Goal: Navigation & Orientation: Find specific page/section

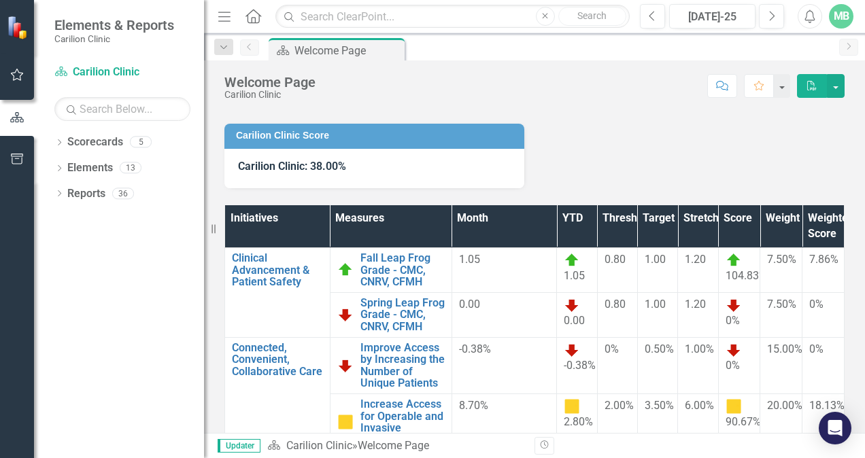
scroll to position [86, 0]
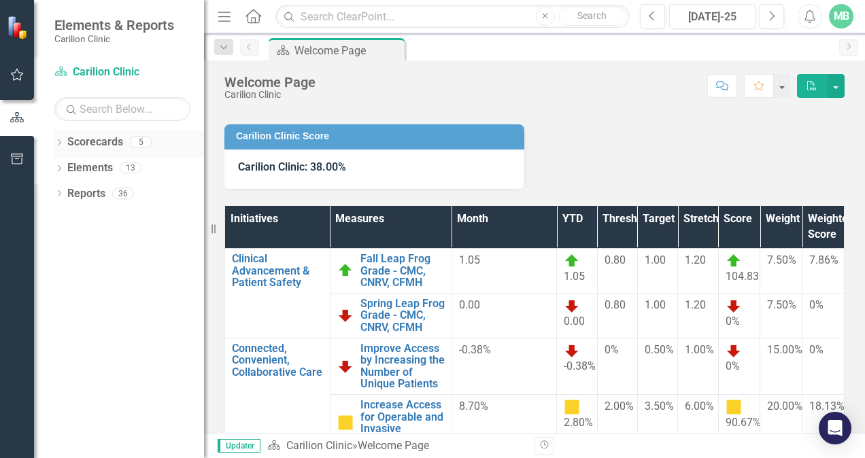
click at [61, 142] on icon "Dropdown" at bounding box center [59, 143] width 10 height 7
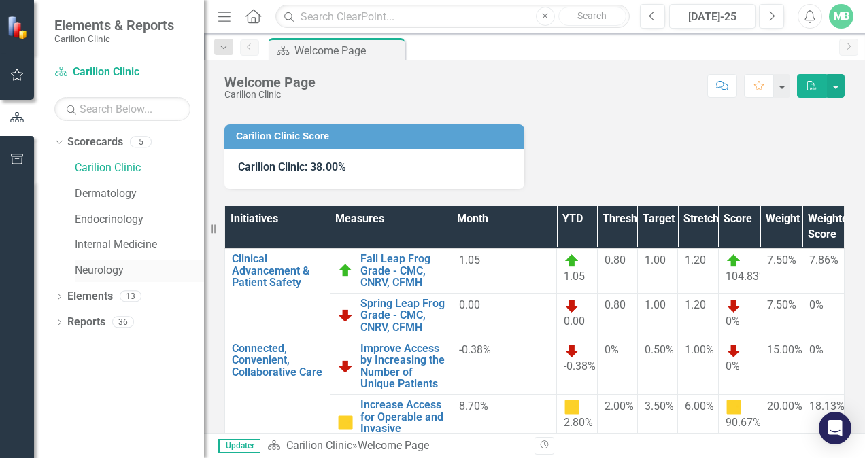
click at [90, 275] on link "Neurology" at bounding box center [139, 271] width 129 height 16
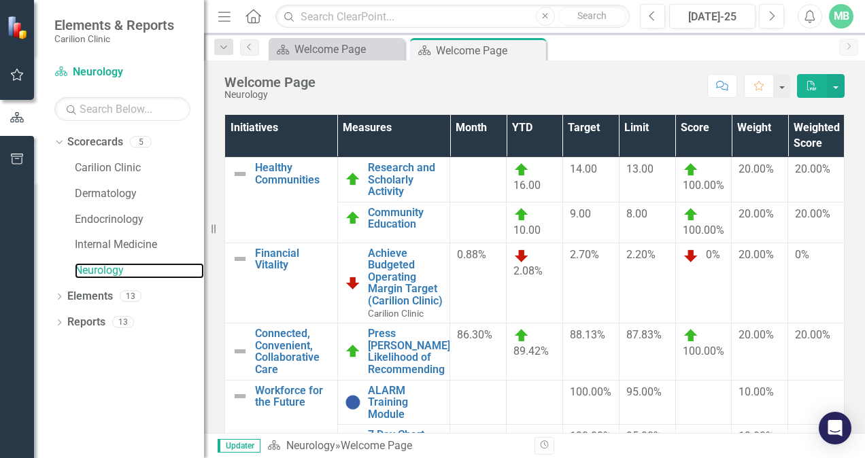
scroll to position [0, 6]
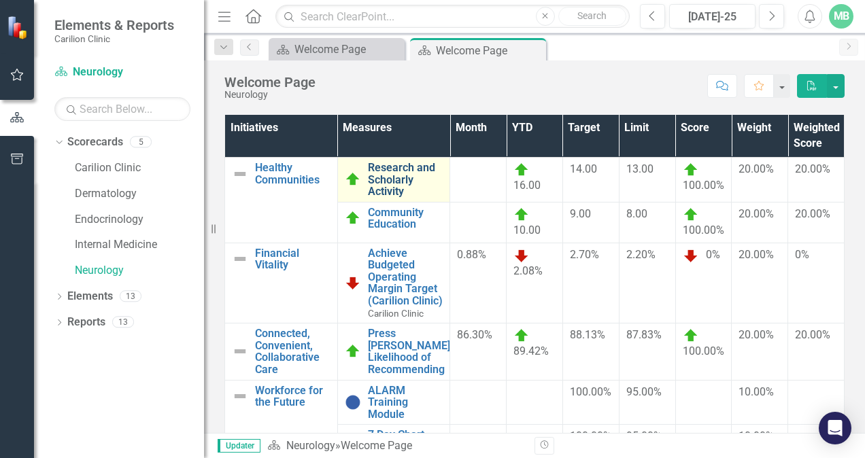
click at [377, 186] on link "Research and Scholarly Activity" at bounding box center [405, 180] width 75 height 36
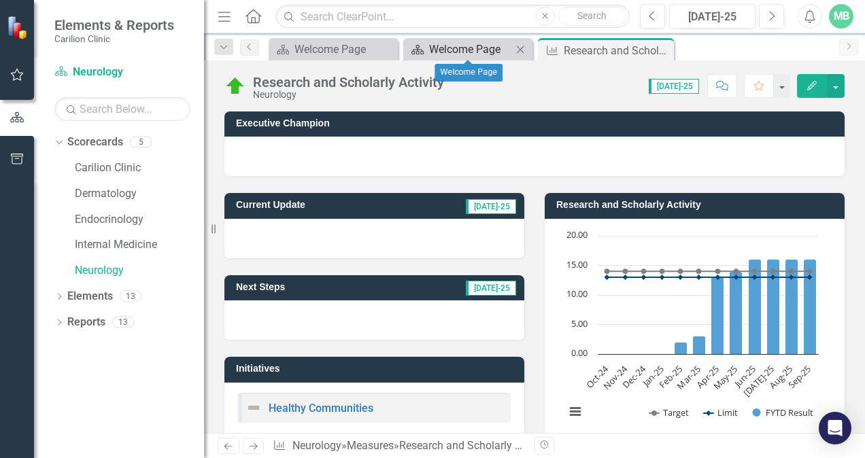
click at [435, 54] on div "Welcome Page" at bounding box center [470, 49] width 83 height 17
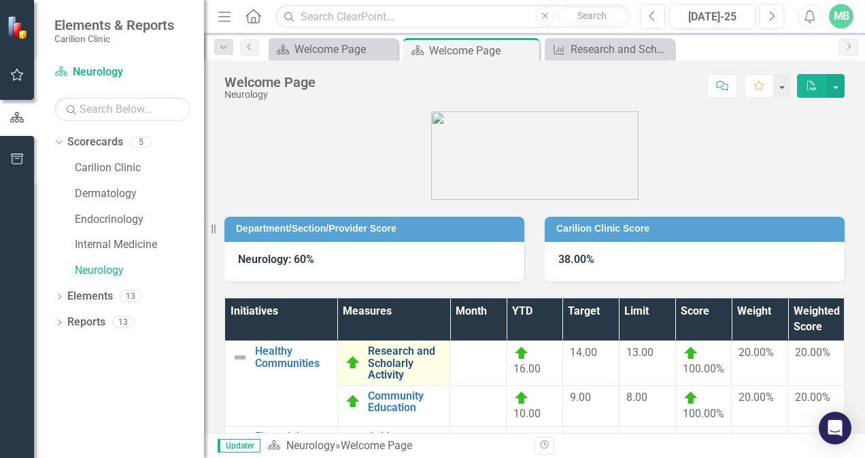
scroll to position [20, 0]
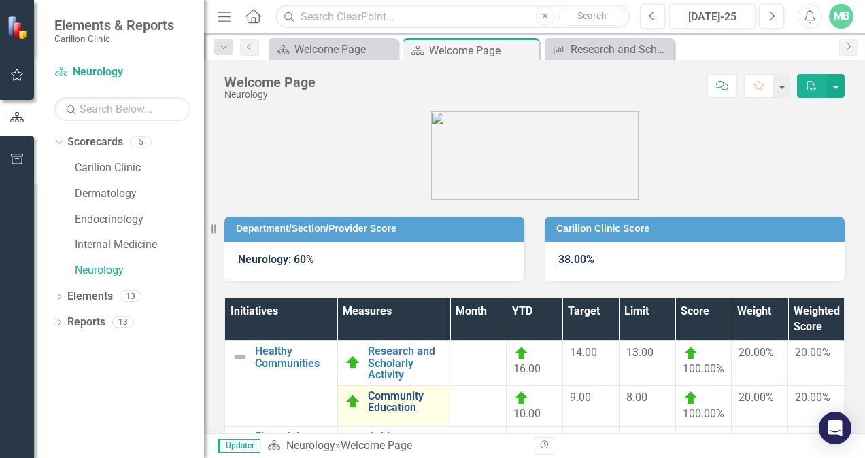
click at [388, 390] on link "Community Education" at bounding box center [405, 402] width 75 height 24
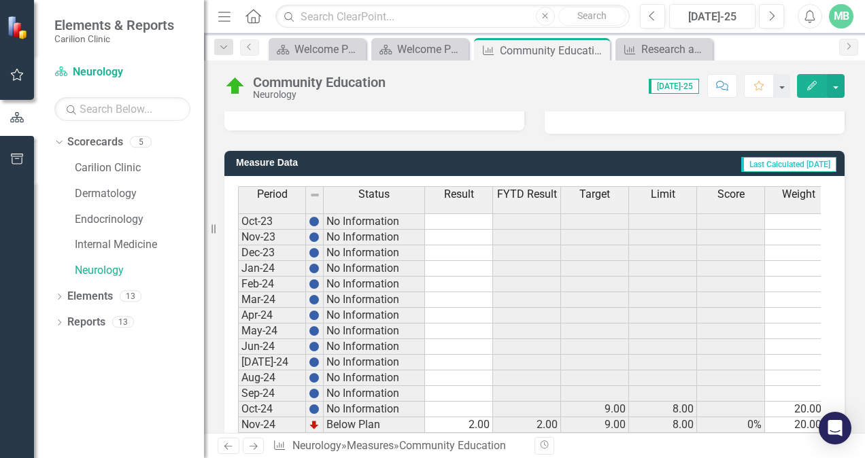
scroll to position [311, 0]
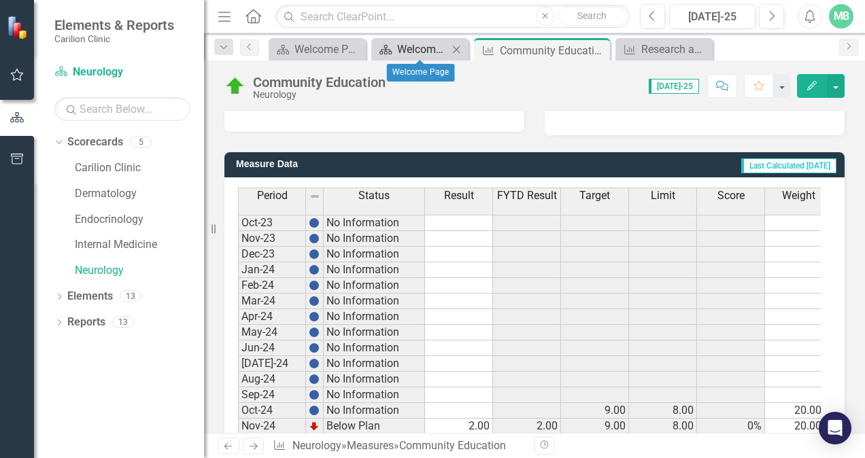
click at [423, 53] on div "Welcome Page" at bounding box center [422, 49] width 51 height 17
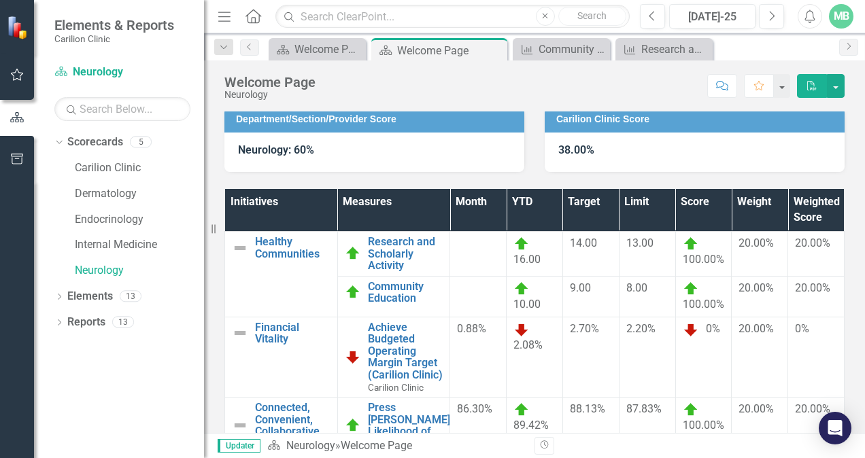
scroll to position [0, 2]
